Goal: Check status: Check status

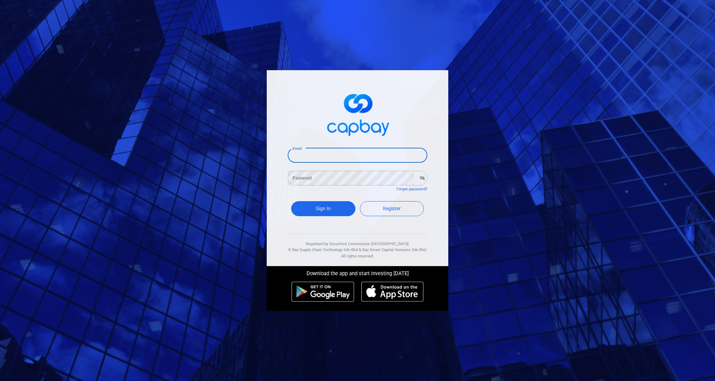
type input "[EMAIL_ADDRESS][DOMAIN_NAME]"
click at [323, 206] on button "Sign In" at bounding box center [323, 208] width 64 height 15
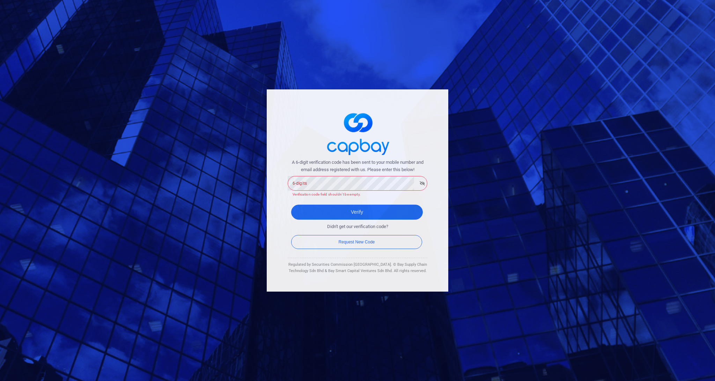
click at [280, 203] on div "A 6-digit verification code has been sent to your mobile number and email addre…" at bounding box center [358, 190] width 182 height 202
click at [277, 190] on div "A 6-digit verification code has been sent to your mobile number and email addre…" at bounding box center [358, 190] width 182 height 202
click at [303, 178] on div "6-digits 6-digits Verification code field shouldn’t be empty." at bounding box center [358, 186] width 140 height 23
click at [357, 205] on button "Verify" at bounding box center [357, 212] width 132 height 15
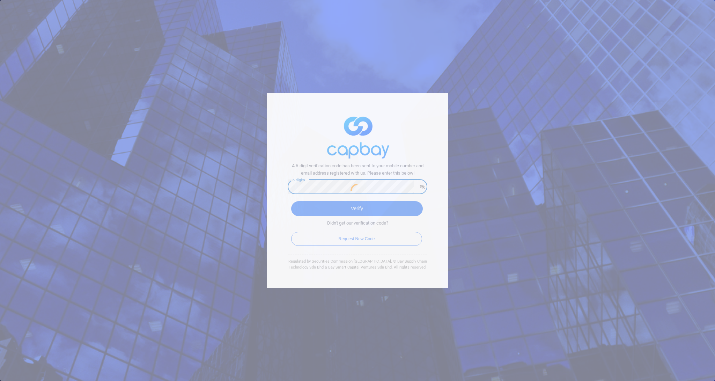
click at [318, 207] on div at bounding box center [357, 190] width 715 height 381
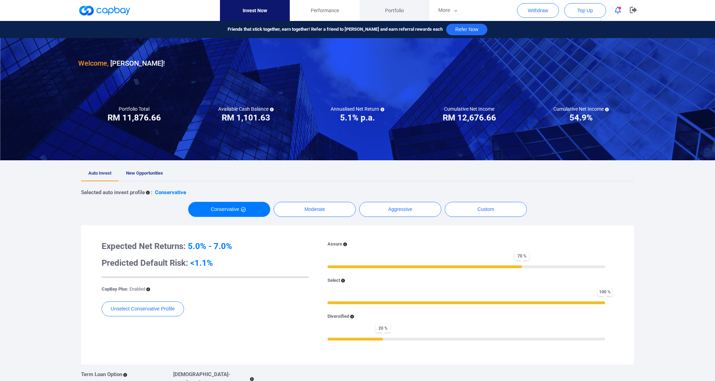
click at [386, 10] on span "Portfolio" at bounding box center [394, 11] width 19 height 8
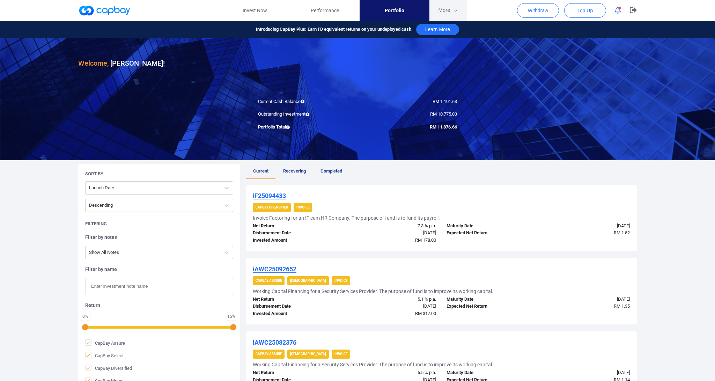
click at [446, 8] on button "More" at bounding box center [448, 10] width 37 height 21
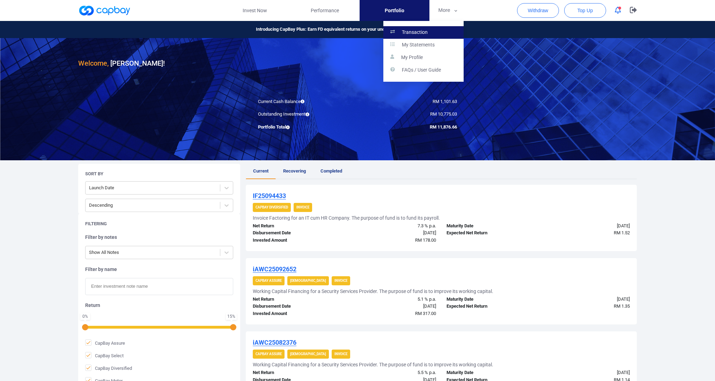
click at [431, 29] on link "Transaction" at bounding box center [424, 32] width 80 height 13
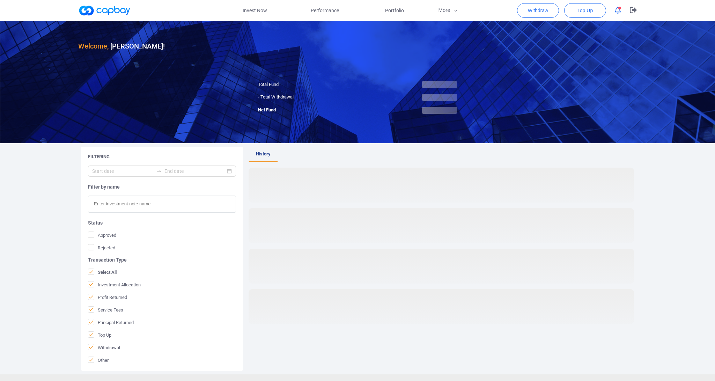
click at [386, 74] on div at bounding box center [357, 82] width 715 height 122
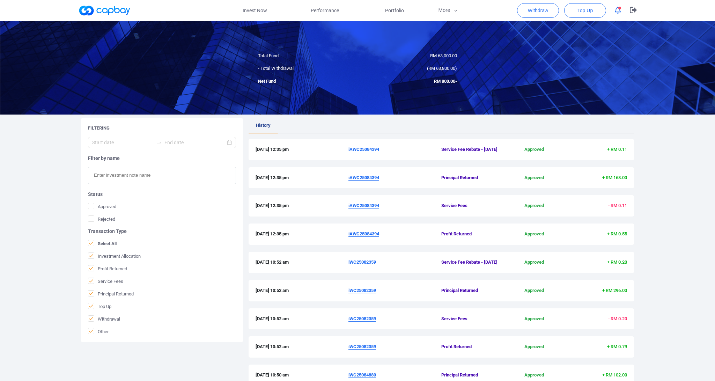
scroll to position [190, 0]
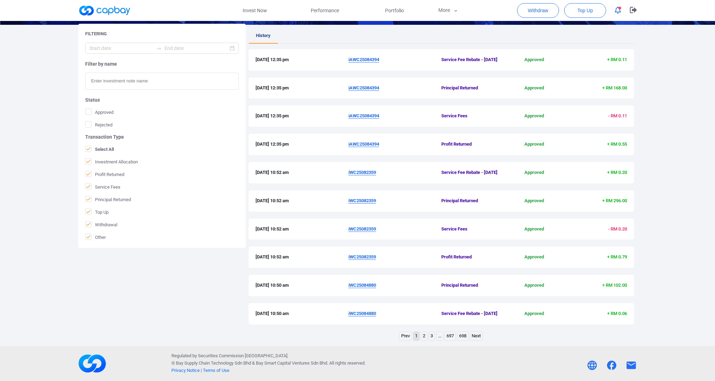
click at [475, 335] on link "Next" at bounding box center [476, 336] width 13 height 9
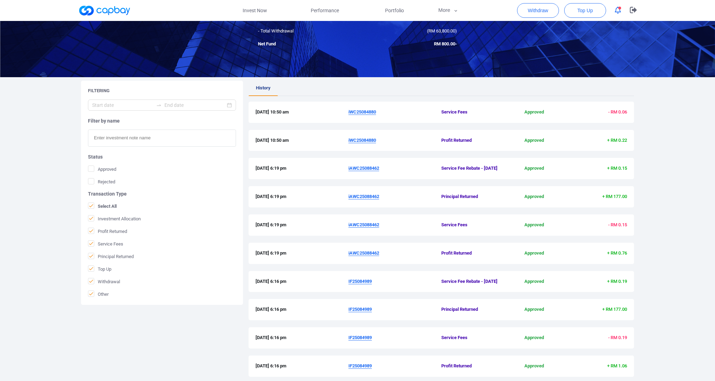
scroll to position [0, 0]
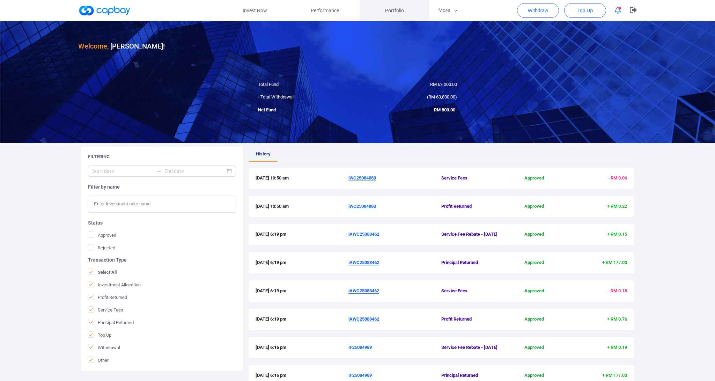
click at [385, 18] on link "Portfolio" at bounding box center [395, 10] width 70 height 21
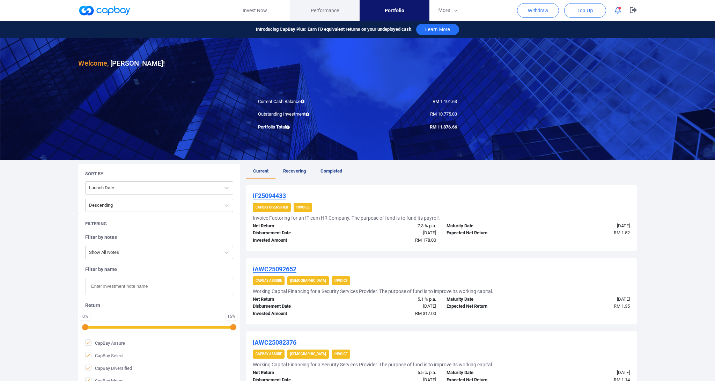
click at [348, 16] on link "Performance" at bounding box center [325, 10] width 70 height 21
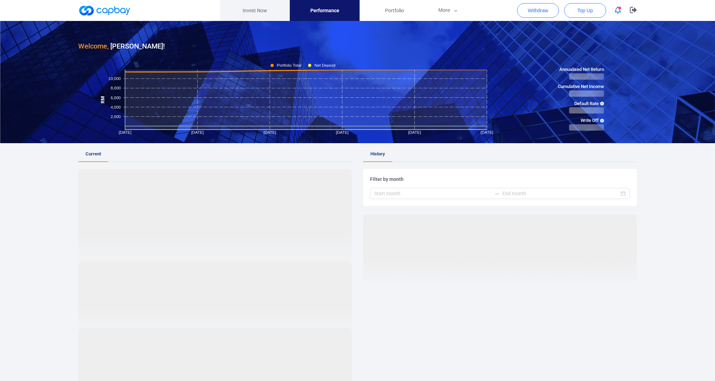
click at [232, 7] on link "Invest Now" at bounding box center [255, 10] width 70 height 21
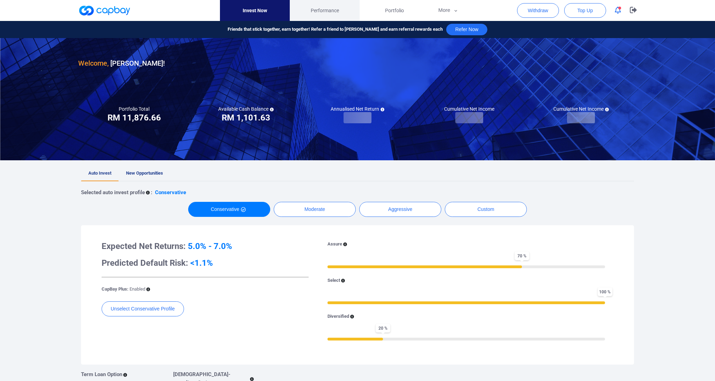
click at [305, 12] on link "Performance" at bounding box center [325, 10] width 70 height 21
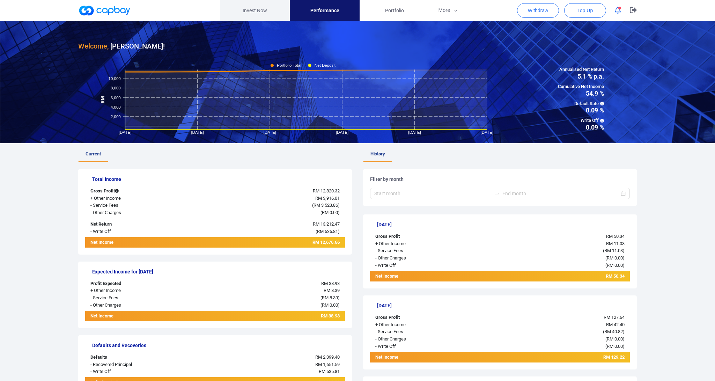
click at [261, 11] on link "Invest Now" at bounding box center [255, 10] width 70 height 21
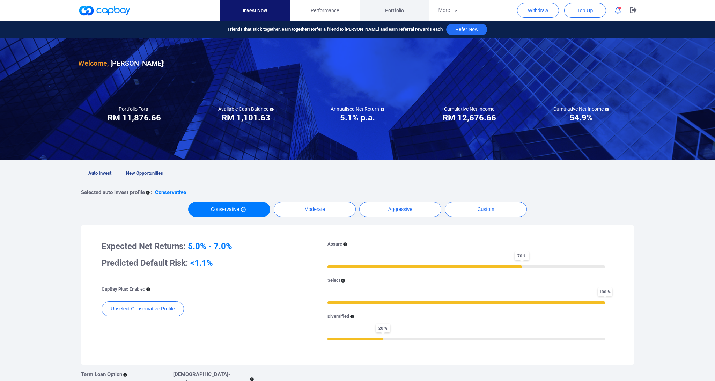
click at [390, 5] on link "Portfolio" at bounding box center [395, 10] width 70 height 21
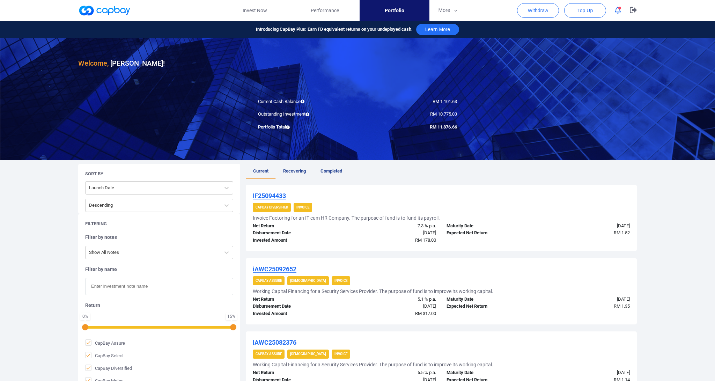
scroll to position [7, 0]
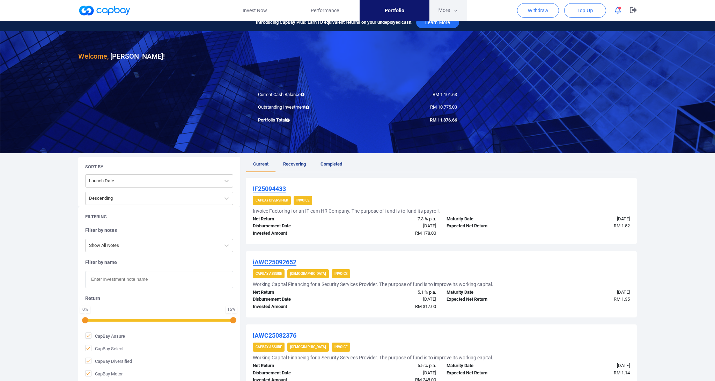
click at [438, 14] on button "More" at bounding box center [448, 10] width 37 height 21
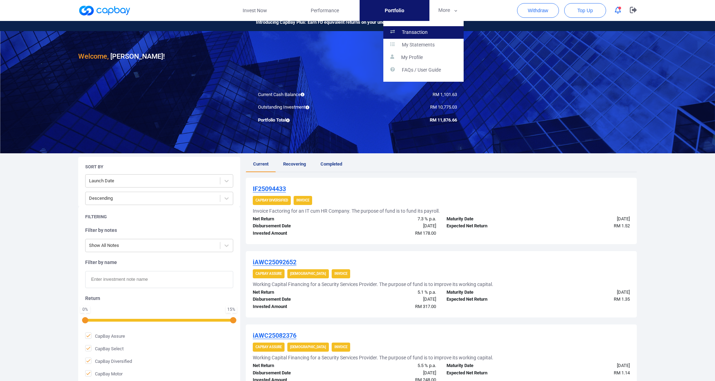
click at [434, 31] on link "Transaction" at bounding box center [424, 32] width 80 height 13
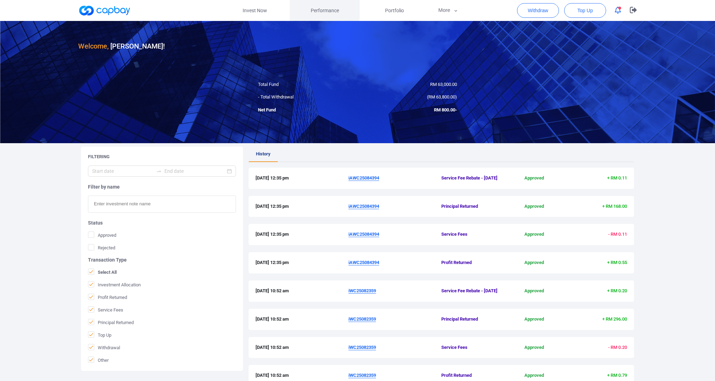
click at [317, 16] on link "Performance" at bounding box center [325, 10] width 70 height 21
